Goal: Task Accomplishment & Management: Use online tool/utility

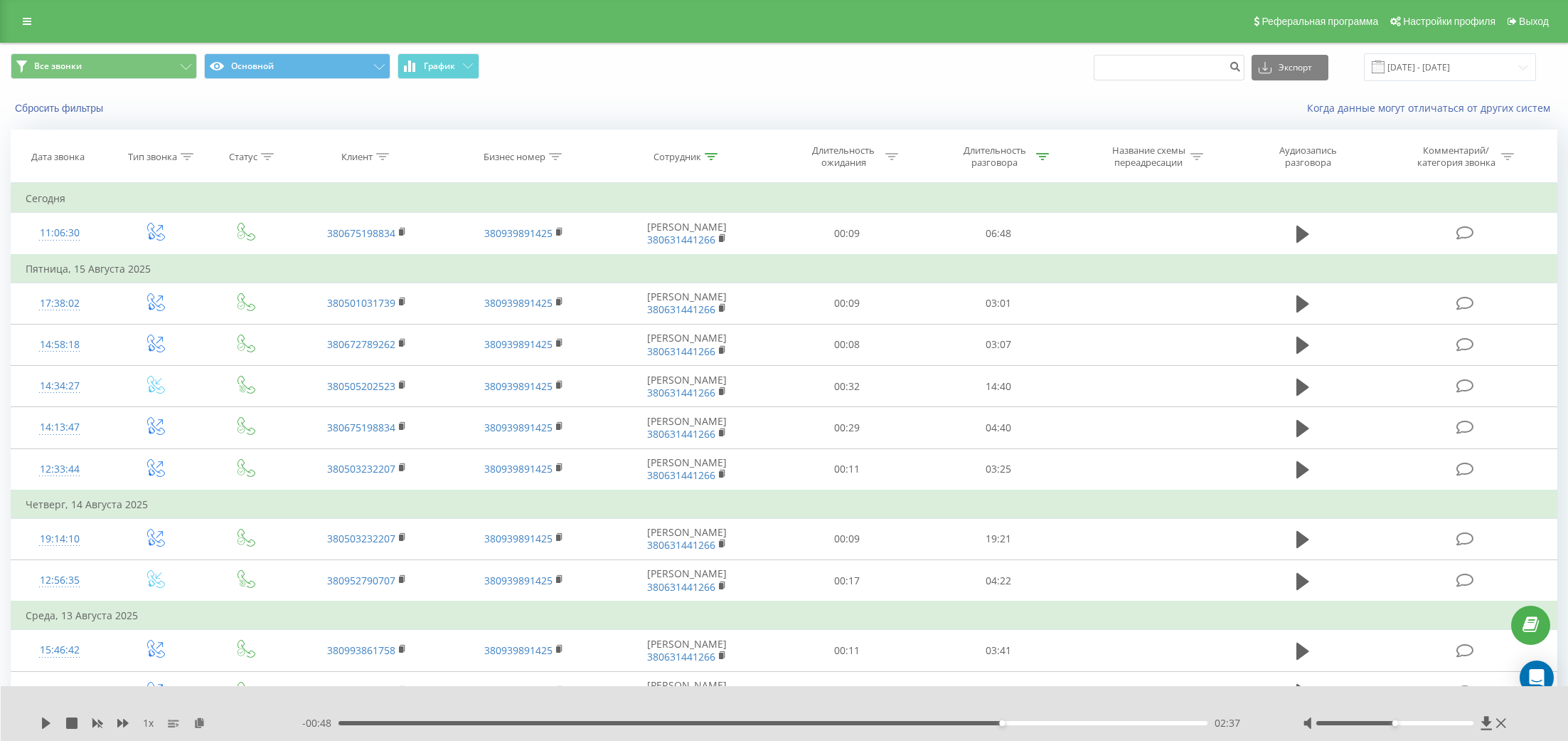
click at [41, 21] on div "Реферальная программа Настройки профиля Выход" at bounding box center [784, 21] width 1568 height 43
click at [35, 21] on link at bounding box center [26, 21] width 25 height 20
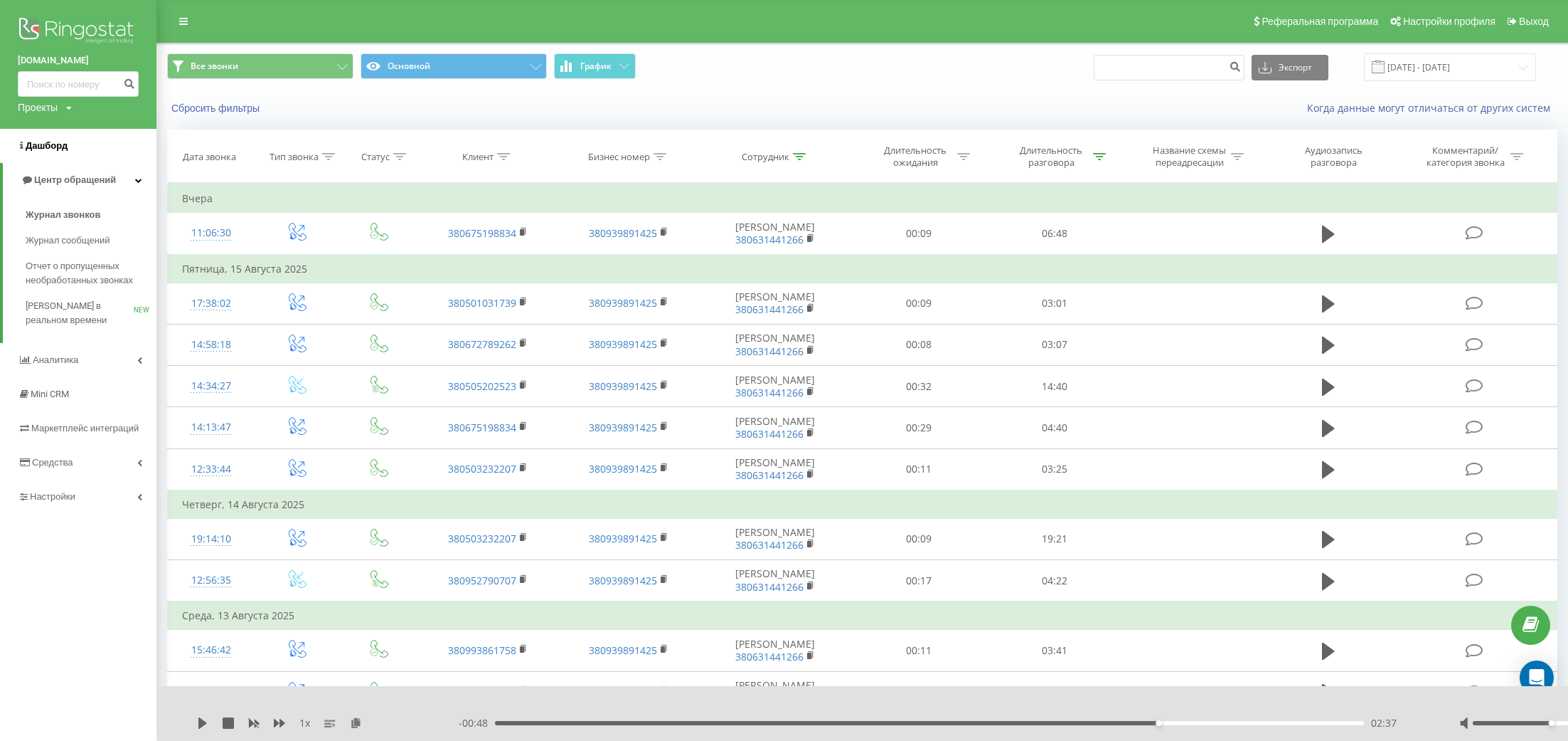
click at [80, 139] on link "Дашборд" at bounding box center [78, 145] width 157 height 34
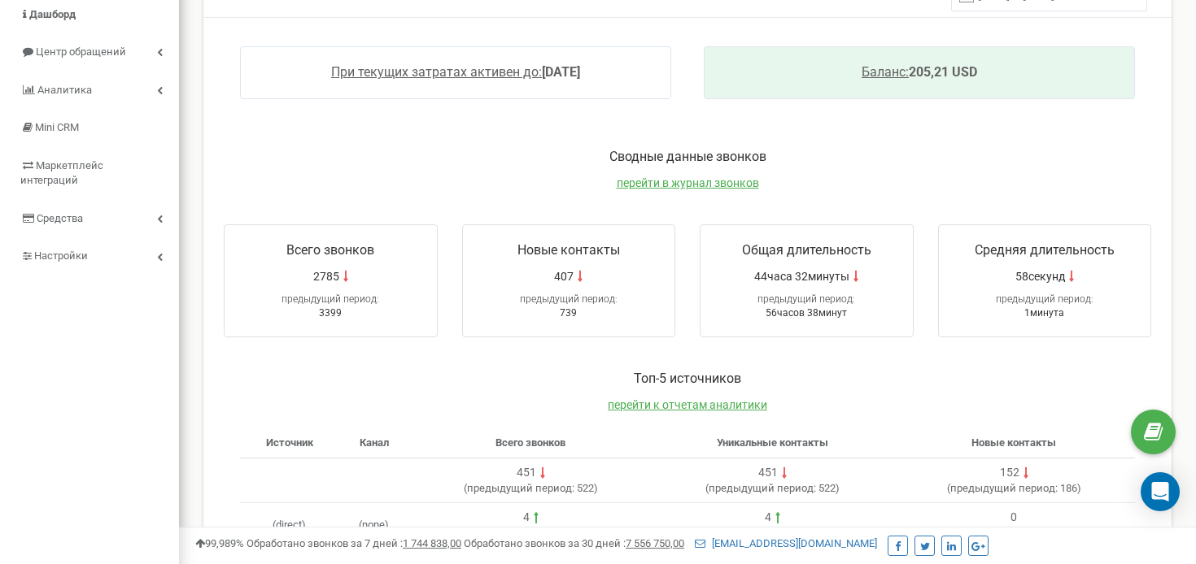
scroll to position [415, 0]
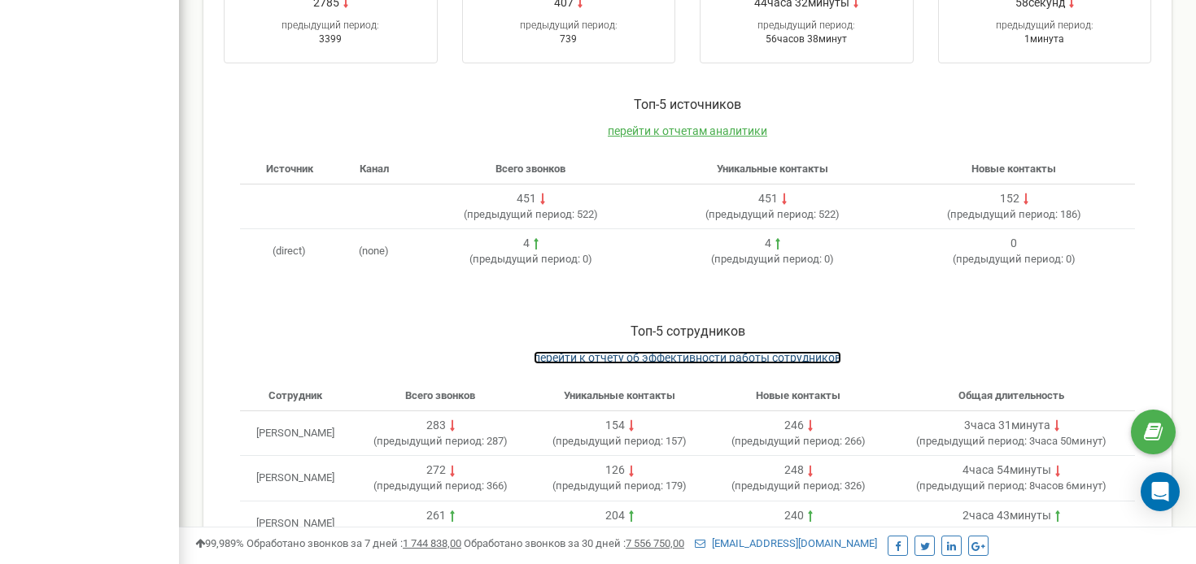
click at [732, 353] on span "перейти к отчету об эффективности работы сотрудников" at bounding box center [687, 357] width 307 height 13
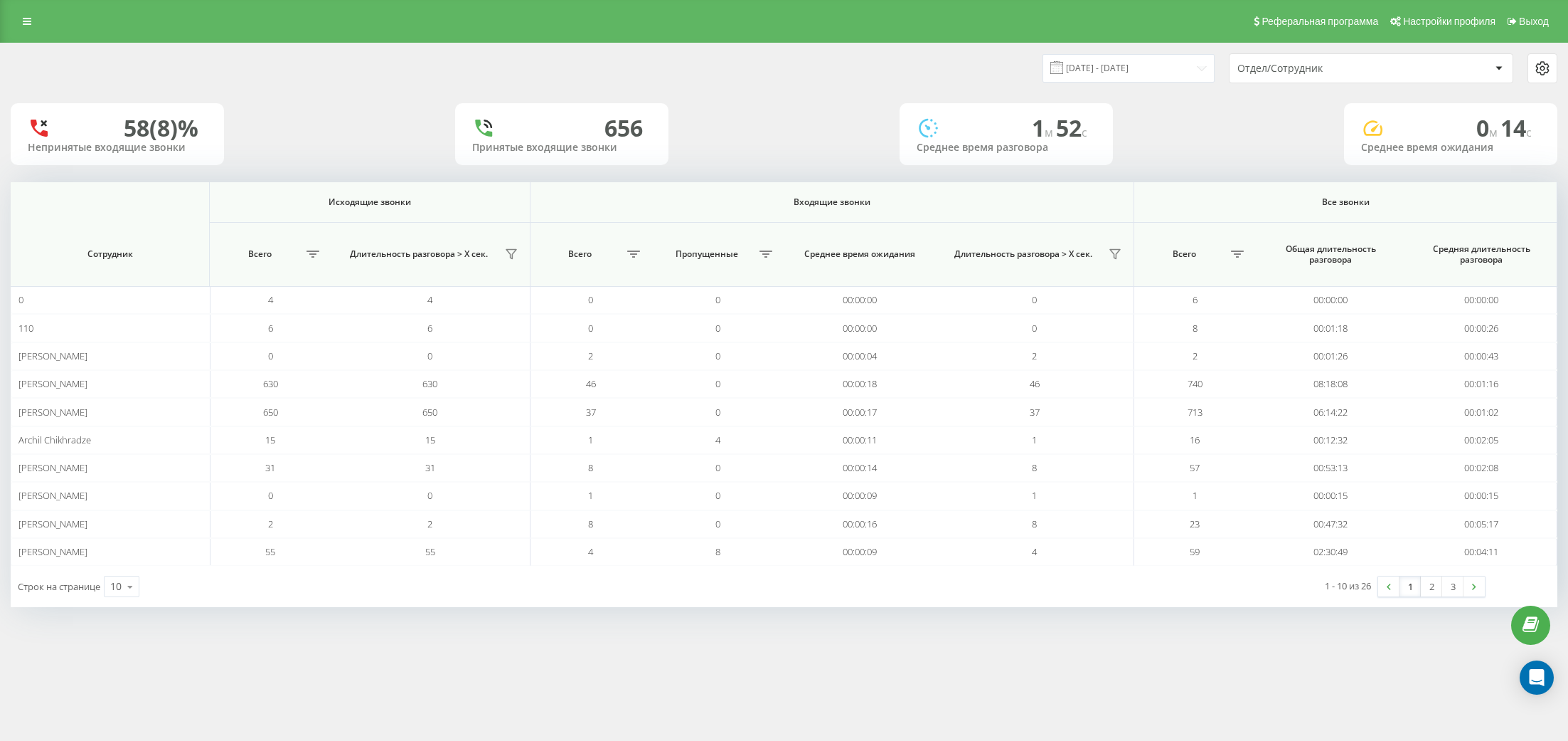
click at [1158, 87] on div "20.07.2025 - 20.08.2025 Отдел/Сотрудник" at bounding box center [784, 68] width 1567 height 50
click at [1150, 66] on input "20.07.2025 - 20.08.2025" at bounding box center [1128, 68] width 172 height 28
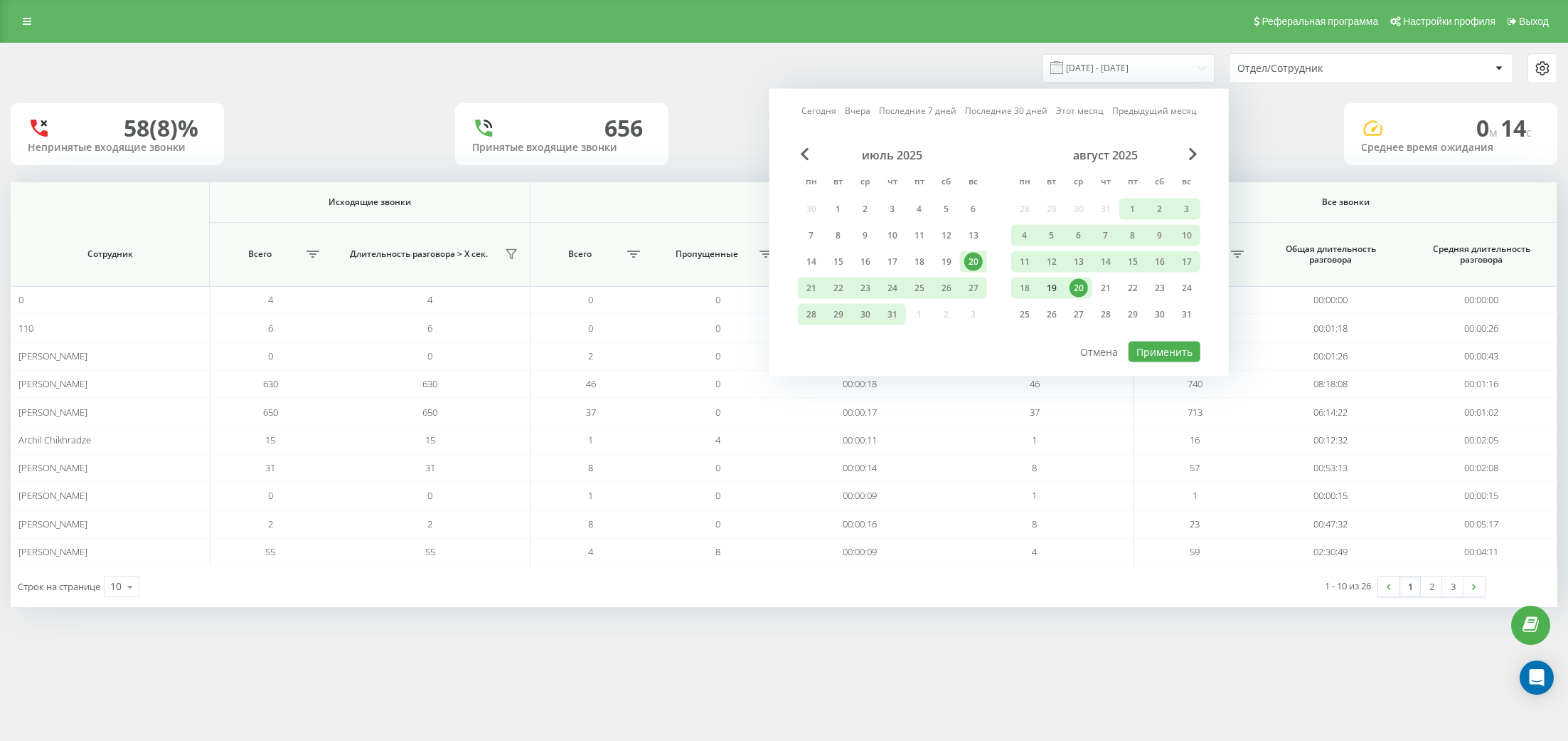
click at [1057, 287] on div "19" at bounding box center [1051, 288] width 18 height 18
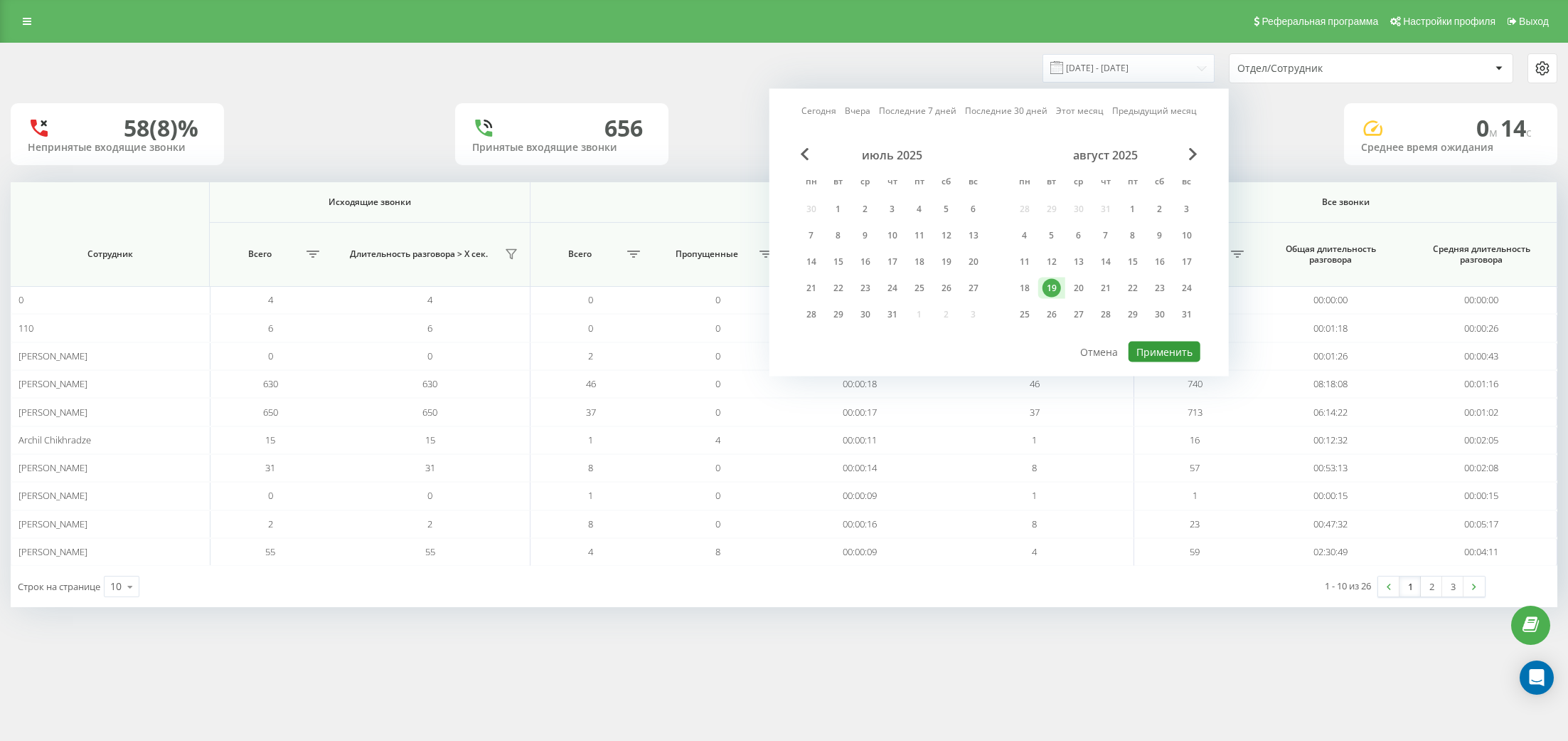
click at [1152, 342] on button "Применить" at bounding box center [1165, 352] width 72 height 21
type input "19.08.2025 - 19.08.2025"
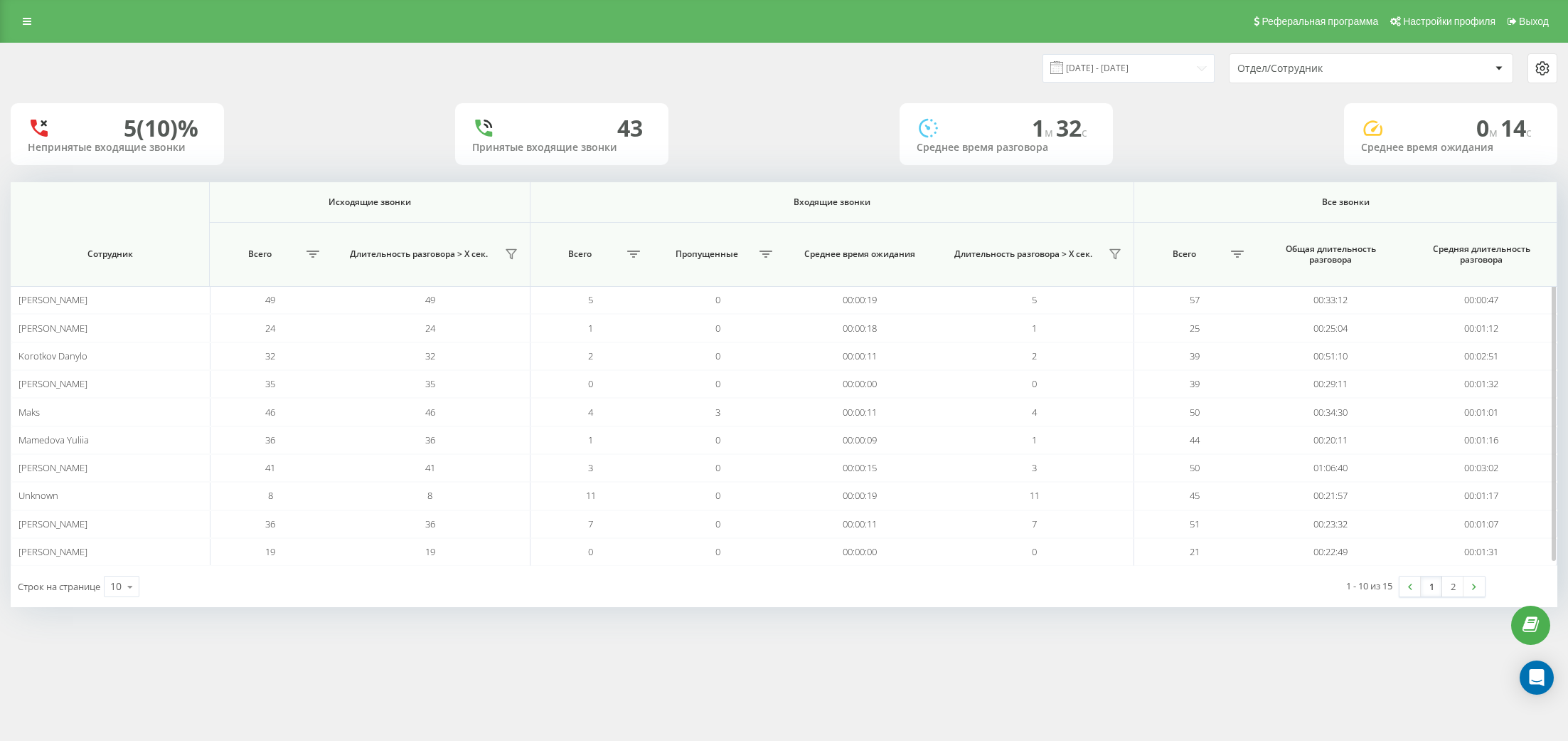
click at [516, 242] on div "Длительность разговора > Х сек." at bounding box center [429, 254] width 185 height 23
click at [515, 247] on button at bounding box center [512, 254] width 23 height 23
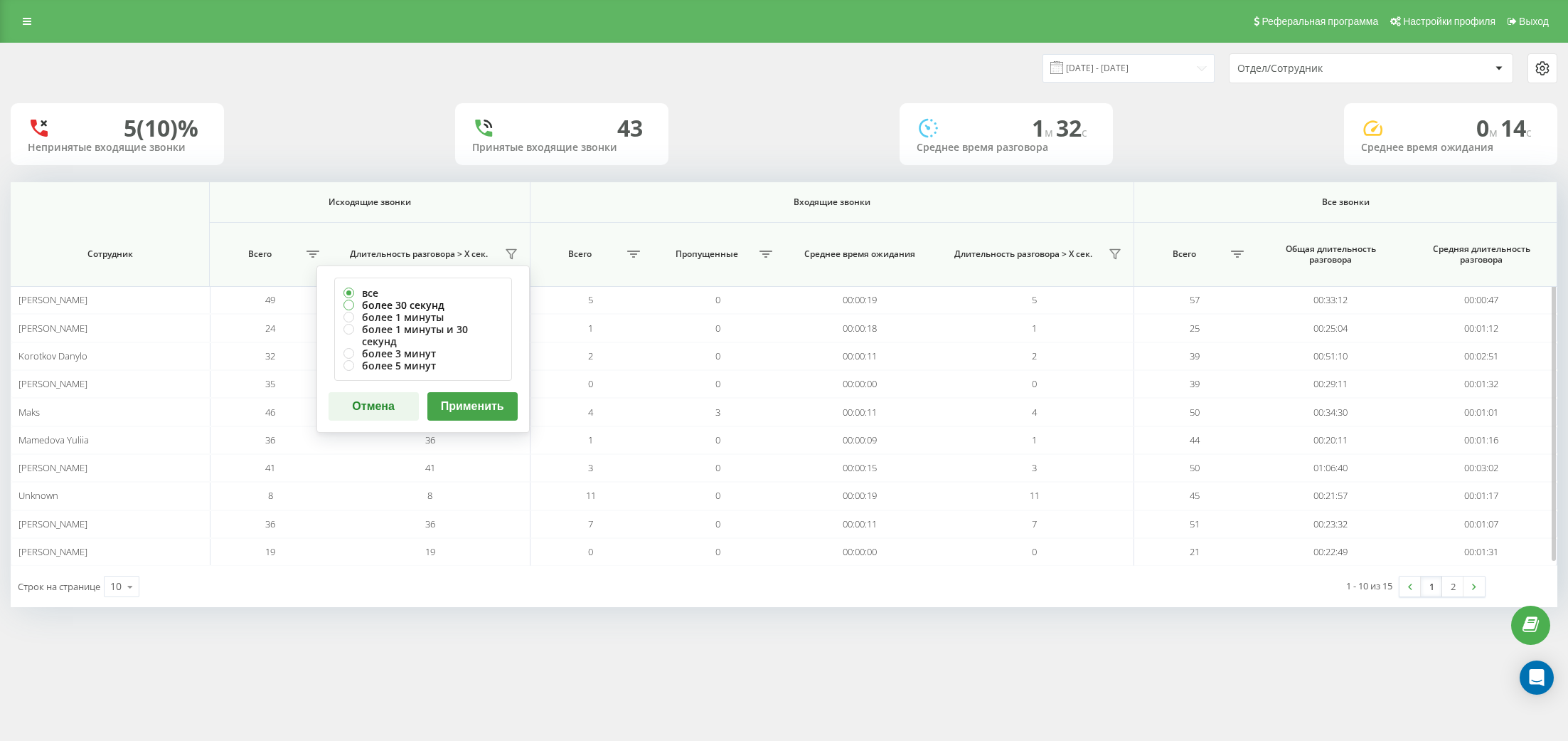
click at [396, 305] on label "более 30 секунд" at bounding box center [423, 305] width 159 height 12
radio input "true"
click at [463, 392] on button "Применить" at bounding box center [472, 406] width 90 height 29
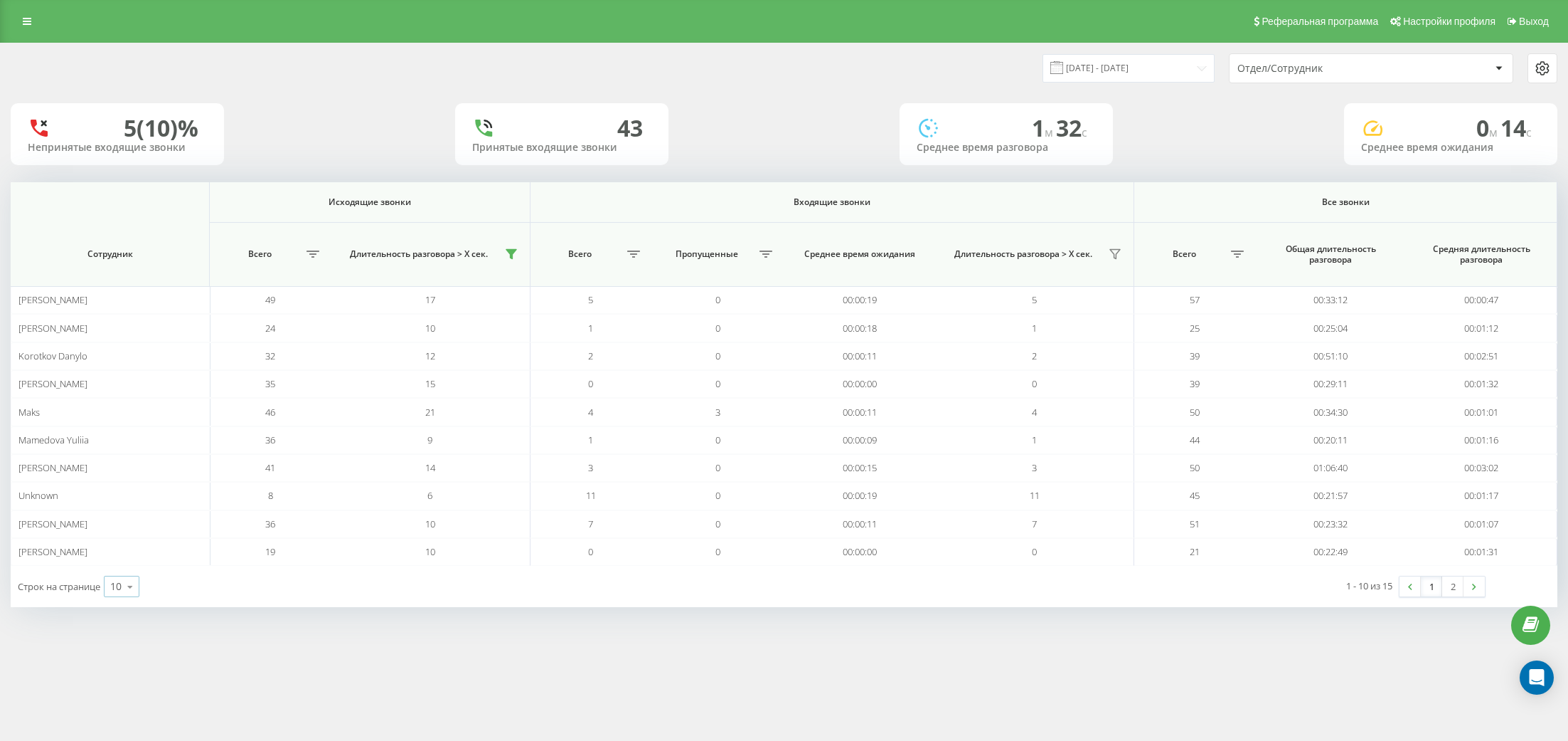
click at [113, 580] on div "10" at bounding box center [115, 586] width 11 height 14
click at [122, 522] on span "25" at bounding box center [115, 524] width 11 height 13
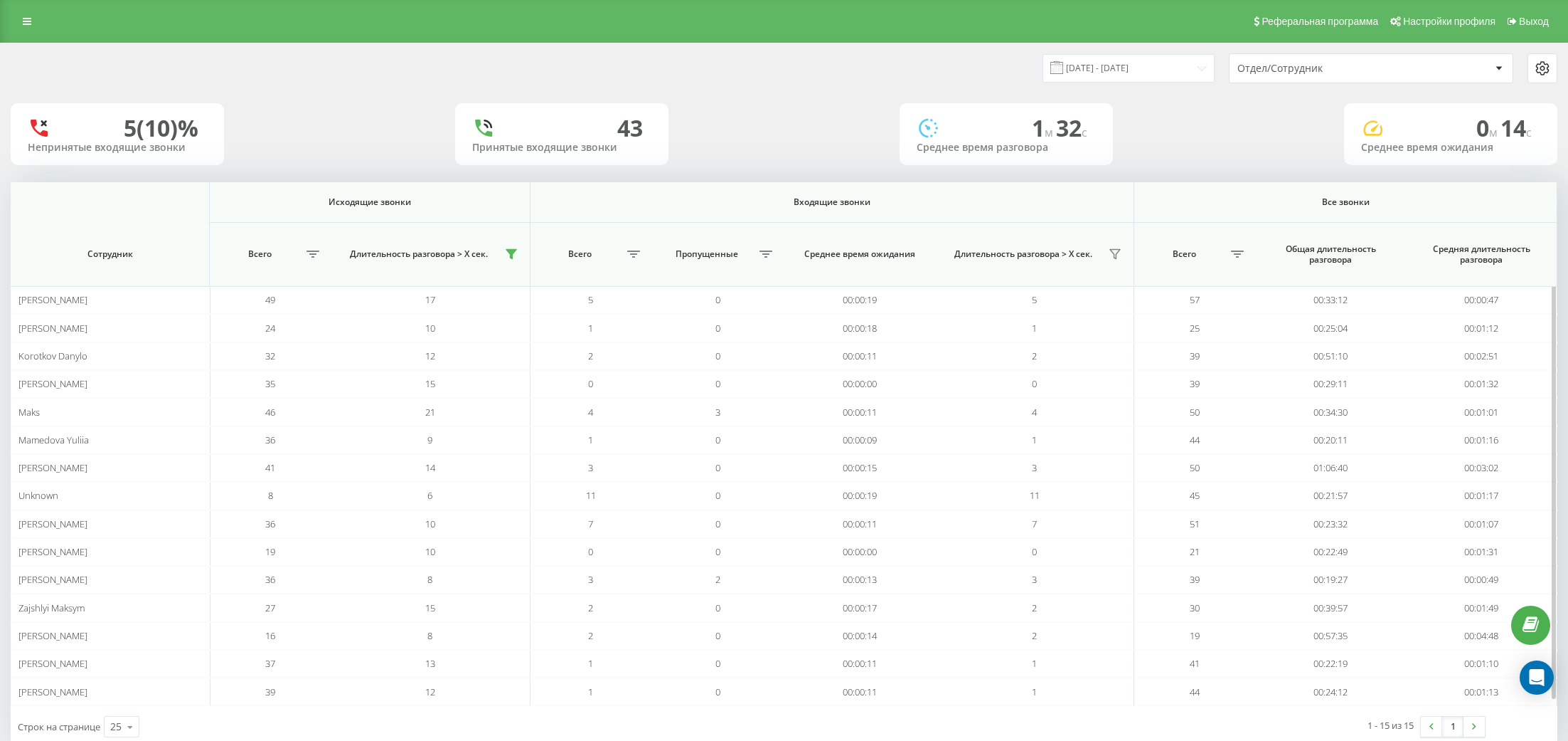
scroll to position [29, 0]
